Goal: Task Accomplishment & Management: Use online tool/utility

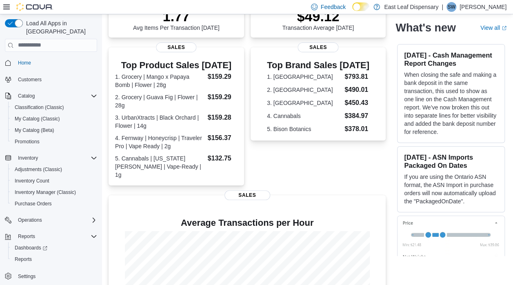
scroll to position [84, 0]
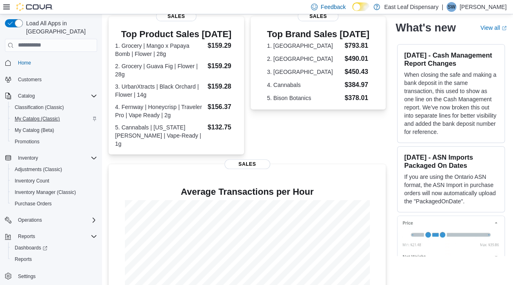
scroll to position [167, 0]
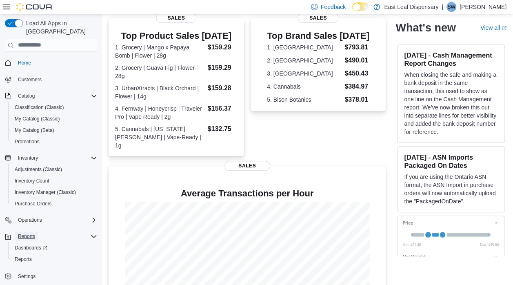
click at [27, 233] on span "Reports" at bounding box center [26, 236] width 17 height 7
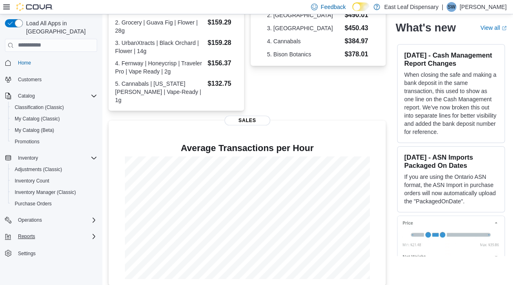
click at [48, 231] on div "Reports" at bounding box center [56, 236] width 82 height 10
click at [29, 256] on span "Reports" at bounding box center [23, 259] width 17 height 7
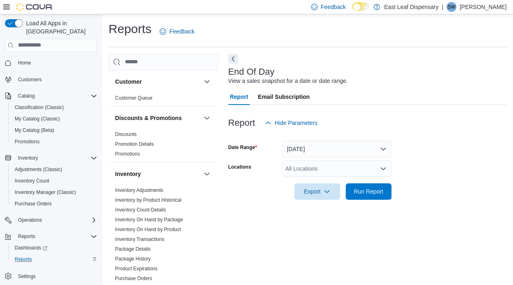
scroll to position [5, 0]
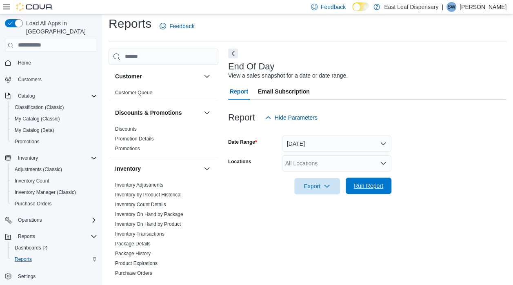
click at [372, 191] on span "Run Report" at bounding box center [369, 186] width 36 height 16
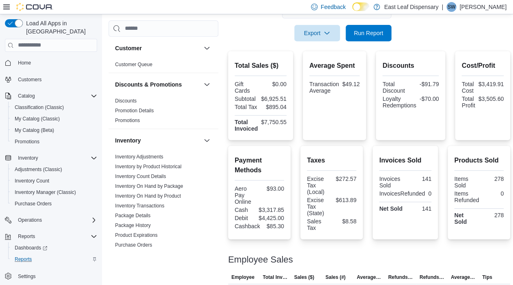
scroll to position [127, 0]
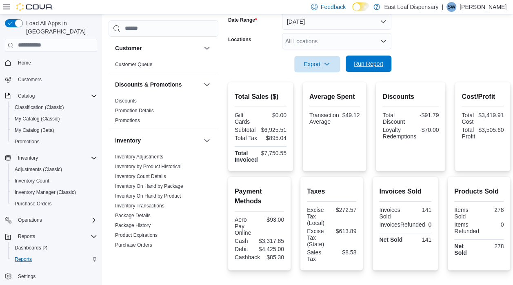
click at [382, 68] on span "Run Report" at bounding box center [369, 64] width 36 height 16
click at [382, 62] on span "Run Report" at bounding box center [368, 64] width 29 height 8
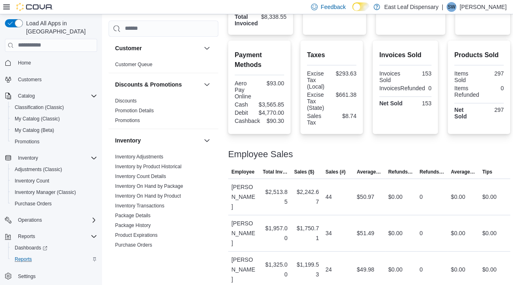
scroll to position [296, 0]
